Goal: Transaction & Acquisition: Purchase product/service

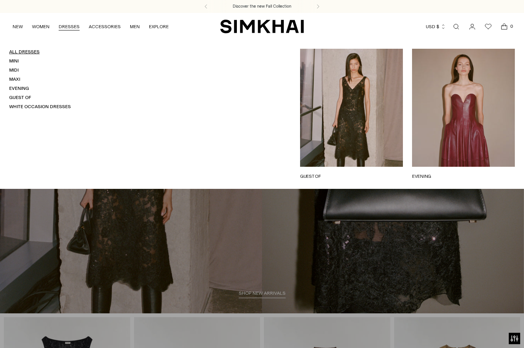
click at [38, 52] on link "All Dresses" at bounding box center [24, 51] width 30 height 5
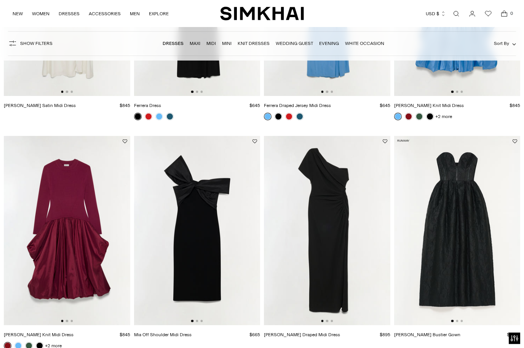
scroll to position [1170, 0]
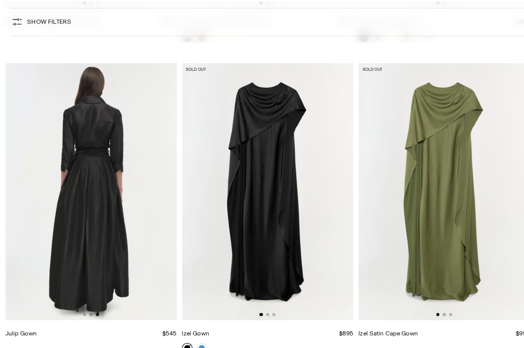
scroll to position [0, 252]
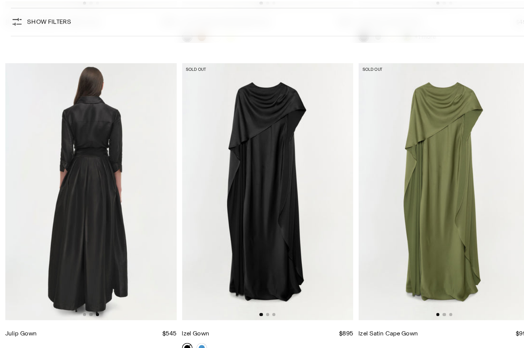
click at [53, 177] on img at bounding box center [67, 166] width 126 height 189
